Goal: Task Accomplishment & Management: Manage account settings

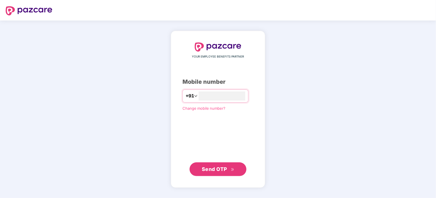
click at [224, 89] on div "YOUR EMPLOYEE BENEFITS PARTNER Mobile number +91 Change mobile number? Send OTP" at bounding box center [218, 109] width 71 height 134
click at [221, 94] on input "number" at bounding box center [222, 95] width 47 height 9
type input "**********"
click at [209, 169] on span "Send OTP" at bounding box center [214, 168] width 25 height 6
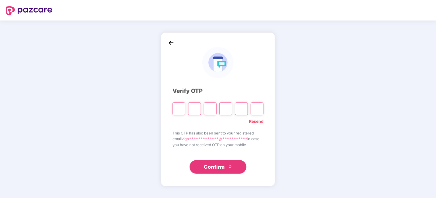
type input "*"
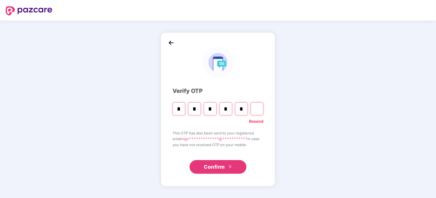
type input "*"
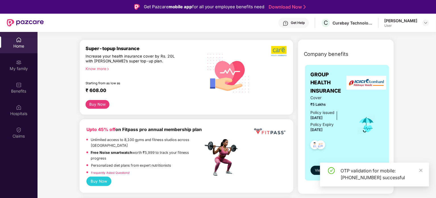
scroll to position [85, 0]
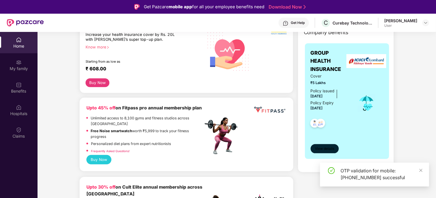
click at [325, 148] on span "View details" at bounding box center [324, 148] width 19 height 5
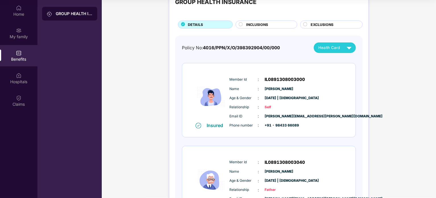
scroll to position [0, 0]
